Goal: Transaction & Acquisition: Download file/media

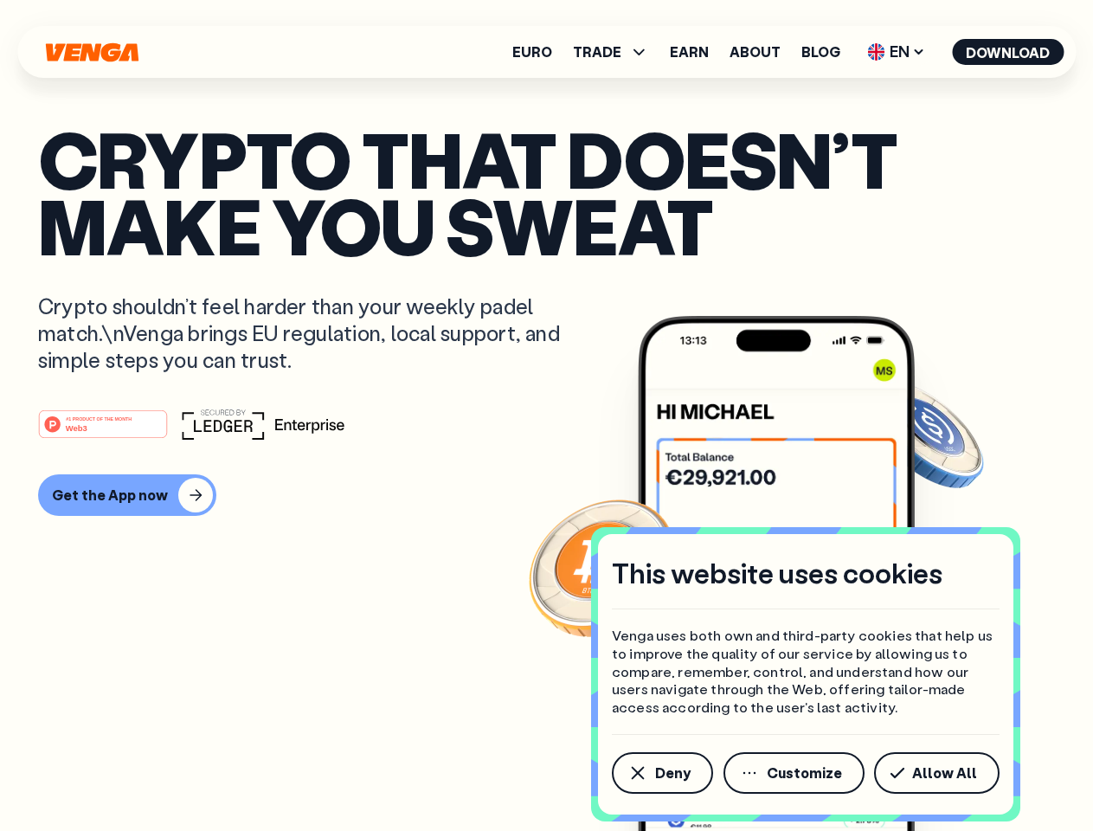
click at [546, 415] on div "#1 PRODUCT OF THE MONTH Web3" at bounding box center [546, 424] width 1017 height 31
click at [661, 773] on span "Deny" at bounding box center [672, 773] width 35 height 14
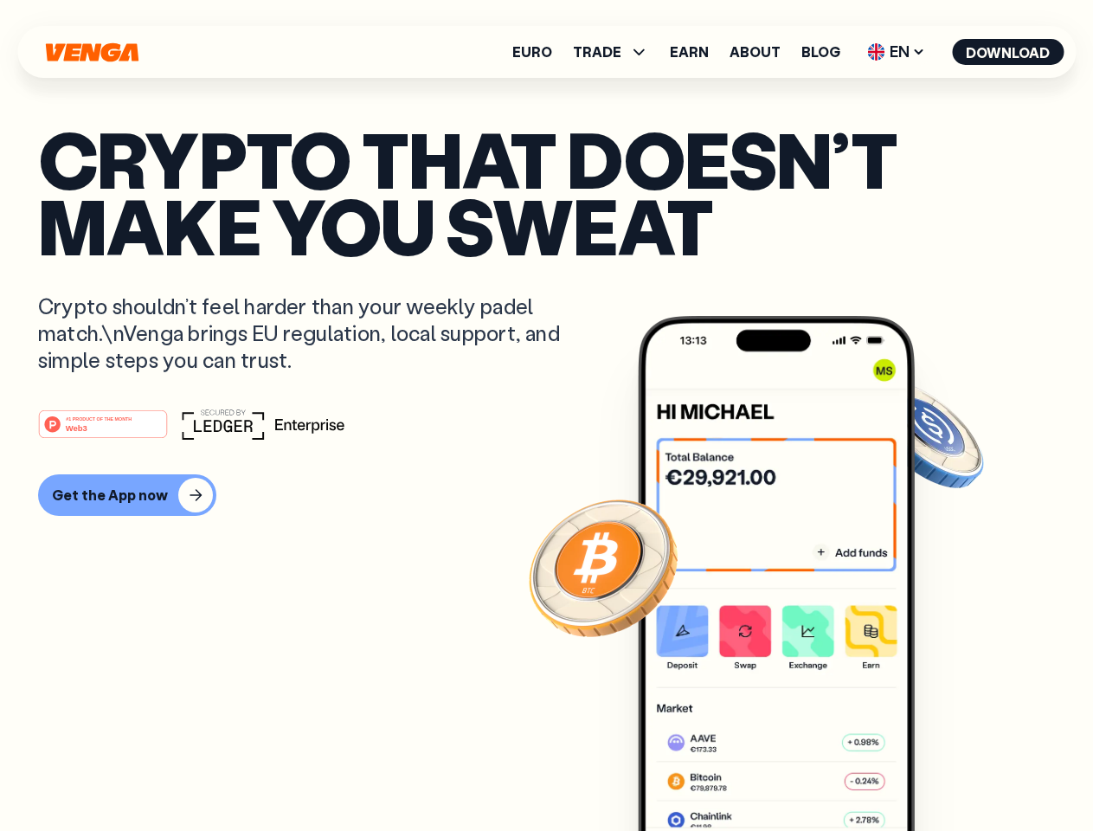
click at [795, 773] on img at bounding box center [776, 606] width 277 height 580
click at [940, 773] on article "Crypto that doesn’t make you sweat Crypto shouldn’t feel harder than your weekl…" at bounding box center [546, 450] width 1017 height 649
click at [616, 52] on span "TRADE" at bounding box center [597, 52] width 48 height 14
click at [897, 52] on span "EN" at bounding box center [896, 52] width 70 height 28
click at [1008, 52] on button "Download" at bounding box center [1008, 52] width 112 height 26
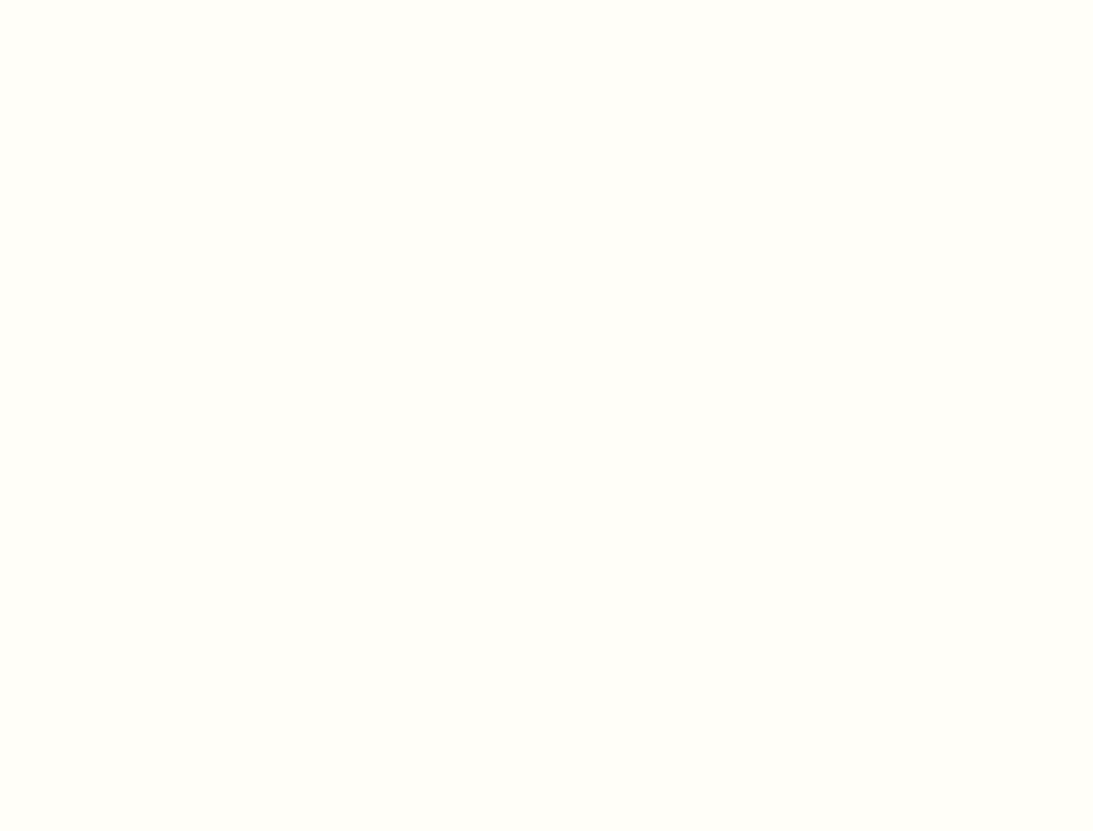
click at [546, 0] on html "This website uses cookies Venga uses both own and third-party cookies that help…" at bounding box center [546, 0] width 1093 height 0
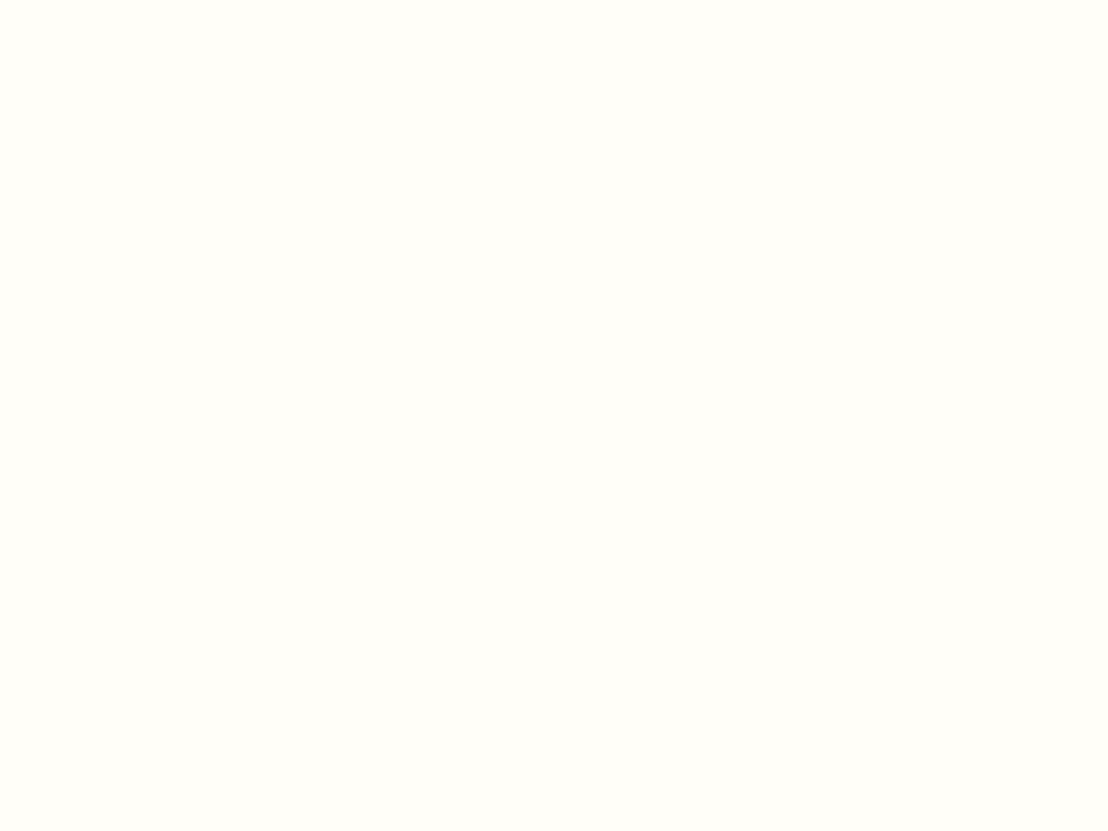
click at [125, 0] on html "This website uses cookies Venga uses both own and third-party cookies that help…" at bounding box center [554, 0] width 1108 height 0
click at [106, 0] on html "This website uses cookies Venga uses both own and third-party cookies that help…" at bounding box center [554, 0] width 1108 height 0
